Goal: Task Accomplishment & Management: Manage account settings

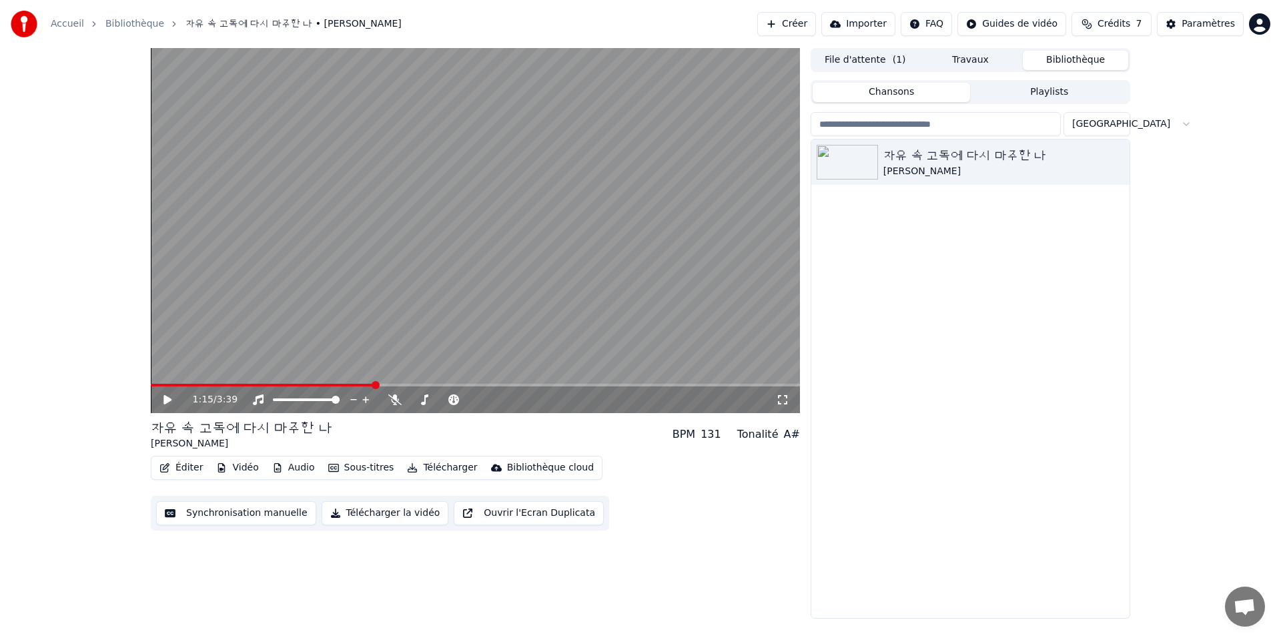
click at [1119, 21] on span "Crédits" at bounding box center [1114, 23] width 33 height 13
click at [1127, 121] on button "Actualiser" at bounding box center [1113, 123] width 79 height 24
click at [1053, 90] on td "15" at bounding box center [1045, 89] width 59 height 24
click at [1048, 63] on th "Recharger" at bounding box center [1045, 63] width 59 height 27
click at [1139, 124] on button "Actualiser" at bounding box center [1113, 123] width 79 height 24
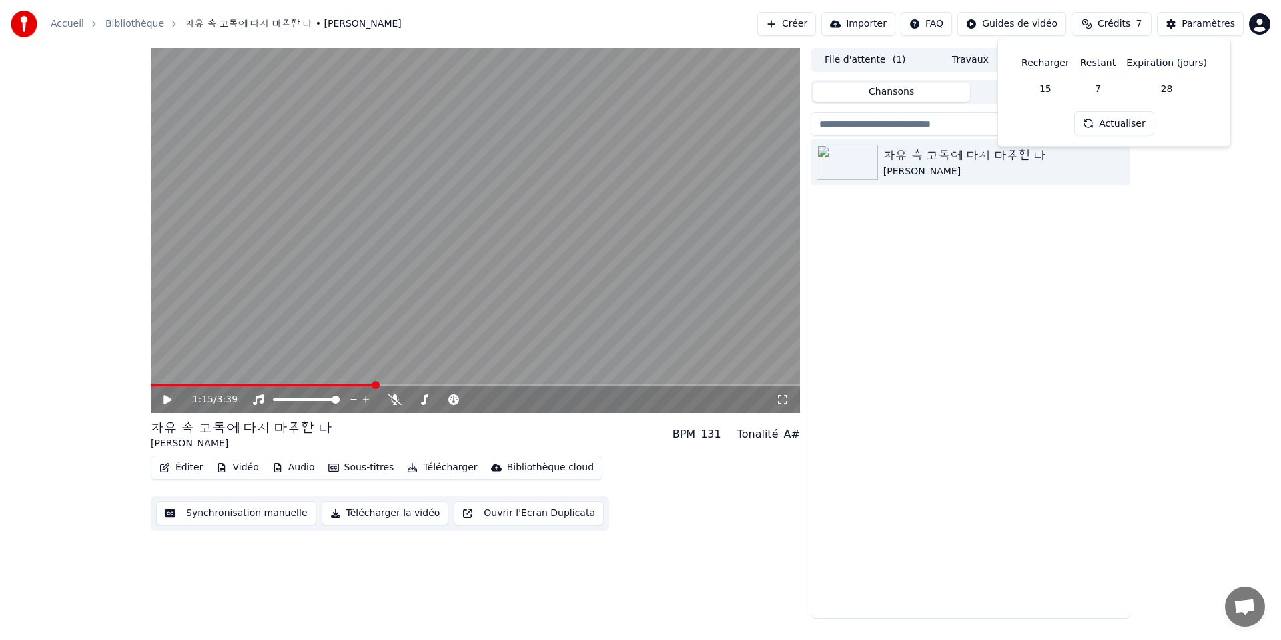
click at [1050, 61] on th "Recharger" at bounding box center [1045, 63] width 59 height 27
click at [1201, 196] on div "1:15 / 3:39 자유 속 고독에 다시 마주한 나 FlorYann K BPM 131 Tonalité A# Édi…" at bounding box center [640, 333] width 1281 height 571
click at [1211, 32] on button "Paramètres" at bounding box center [1200, 24] width 87 height 24
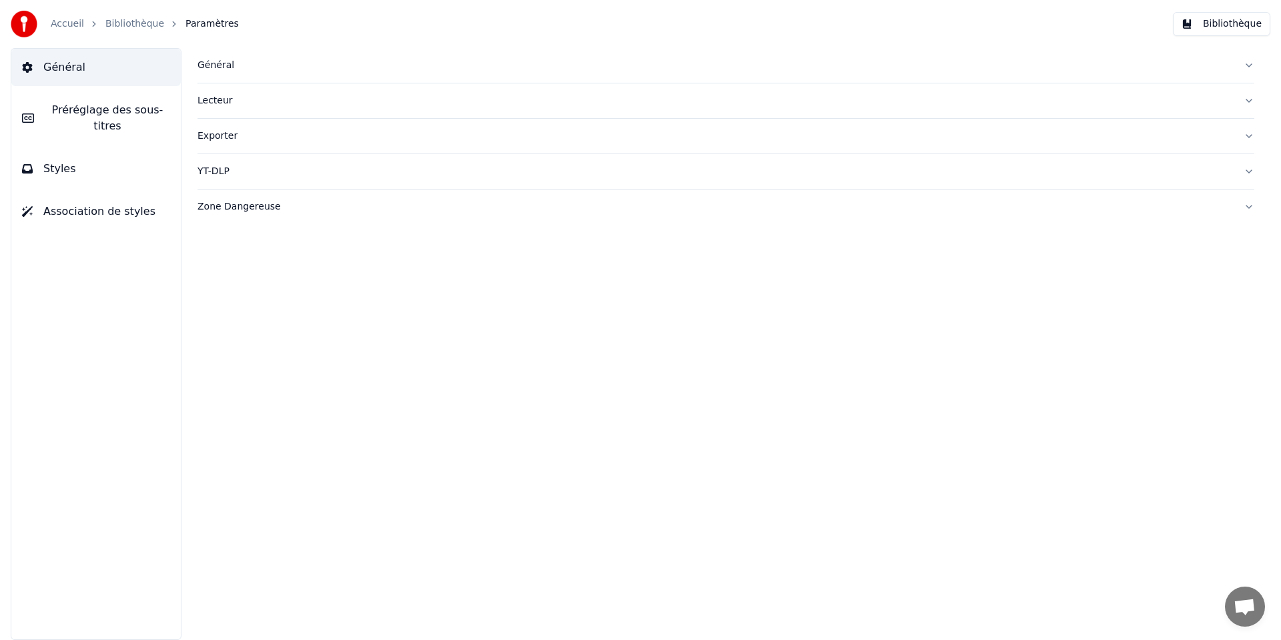
click at [66, 23] on link "Accueil" at bounding box center [67, 23] width 33 height 13
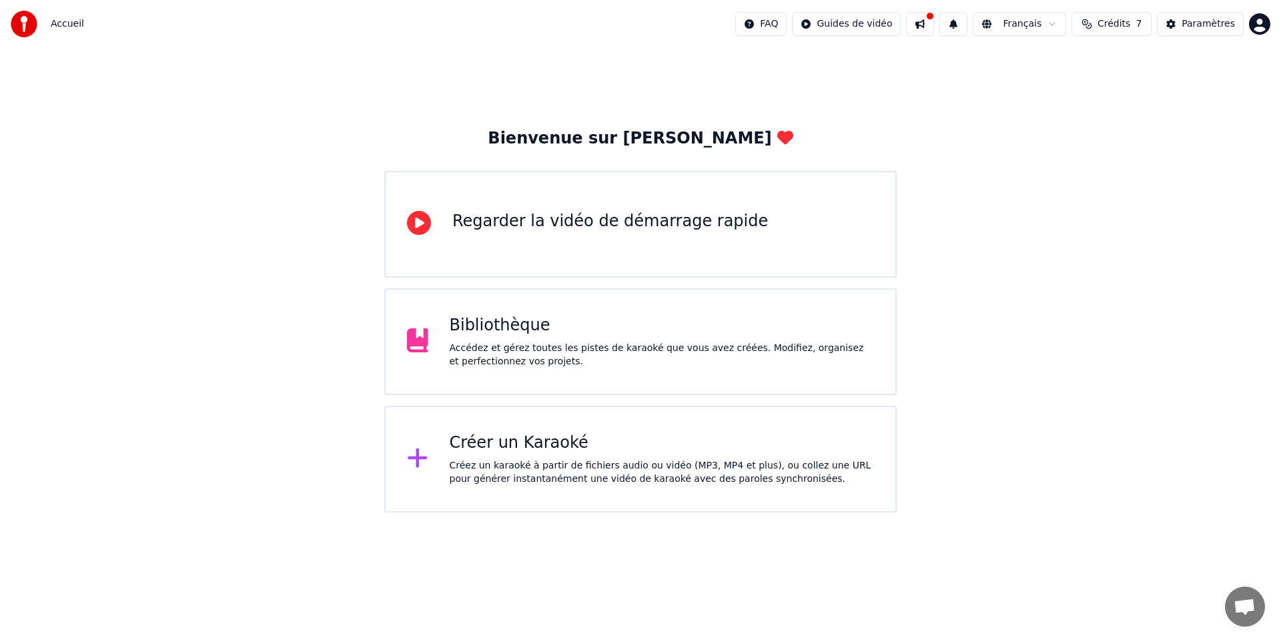
click at [1264, 29] on html "Accueil FAQ Guides de vidéo Français Crédits 7 Paramètres Bienvenue sur Youka R…" at bounding box center [640, 256] width 1281 height 513
click at [1198, 79] on span "Facturation" at bounding box center [1177, 85] width 53 height 13
click at [636, 342] on div "Accédez et gérez toutes les pistes de karaoké que vous avez créées. Modifiez, o…" at bounding box center [662, 355] width 425 height 27
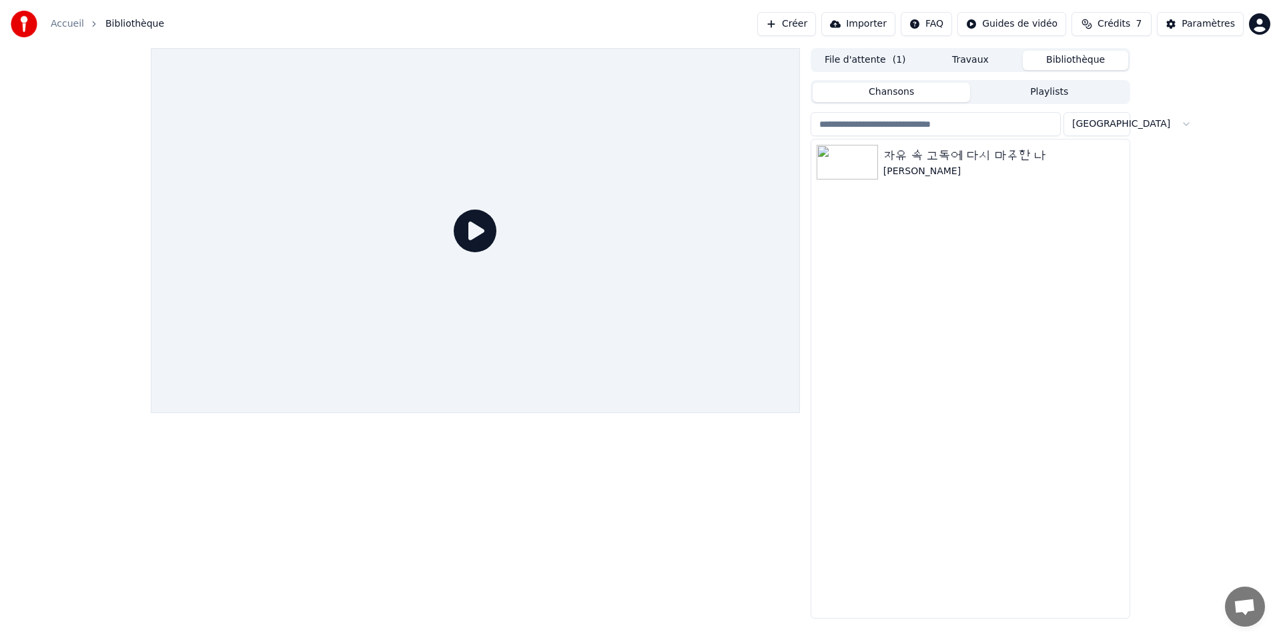
click at [470, 239] on icon at bounding box center [475, 231] width 43 height 43
click at [856, 169] on img at bounding box center [847, 162] width 61 height 35
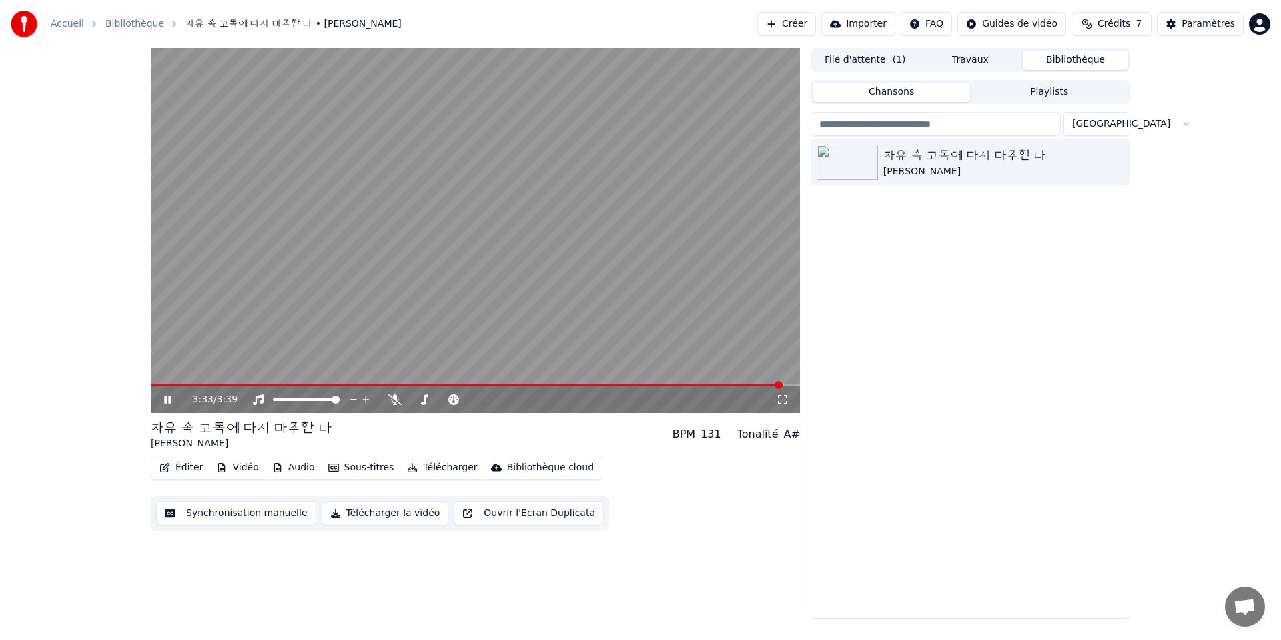
click at [164, 402] on icon at bounding box center [167, 400] width 7 height 8
